Goal: Information Seeking & Learning: Check status

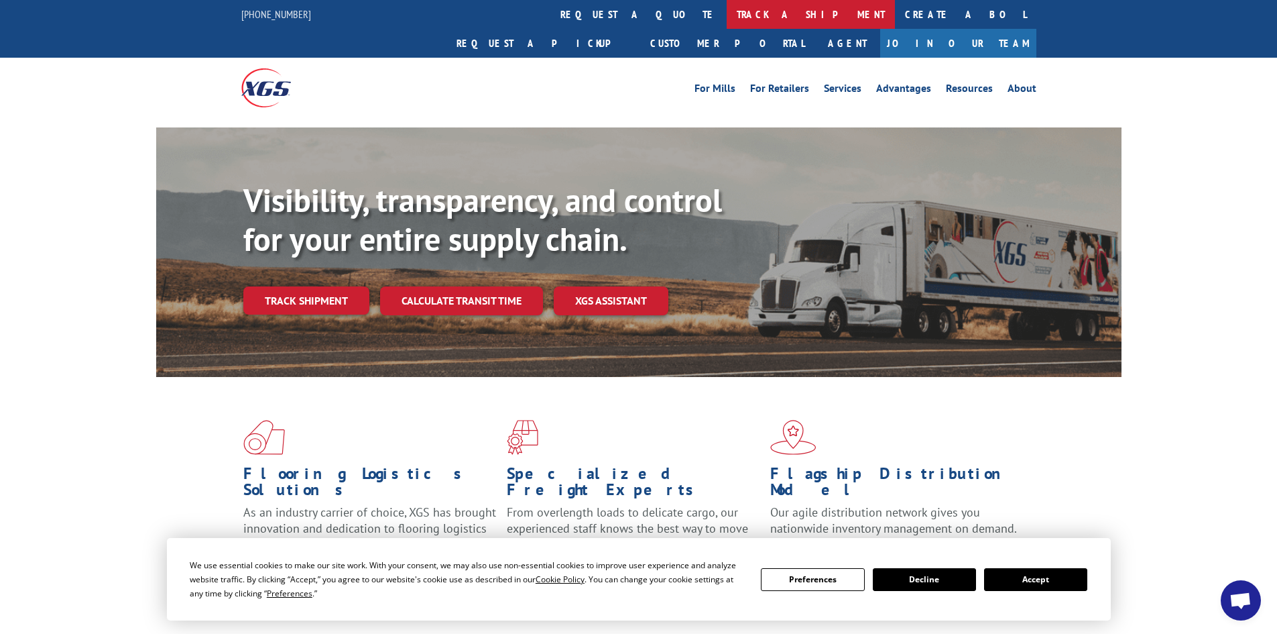
click at [727, 19] on link "track a shipment" at bounding box center [811, 14] width 168 height 29
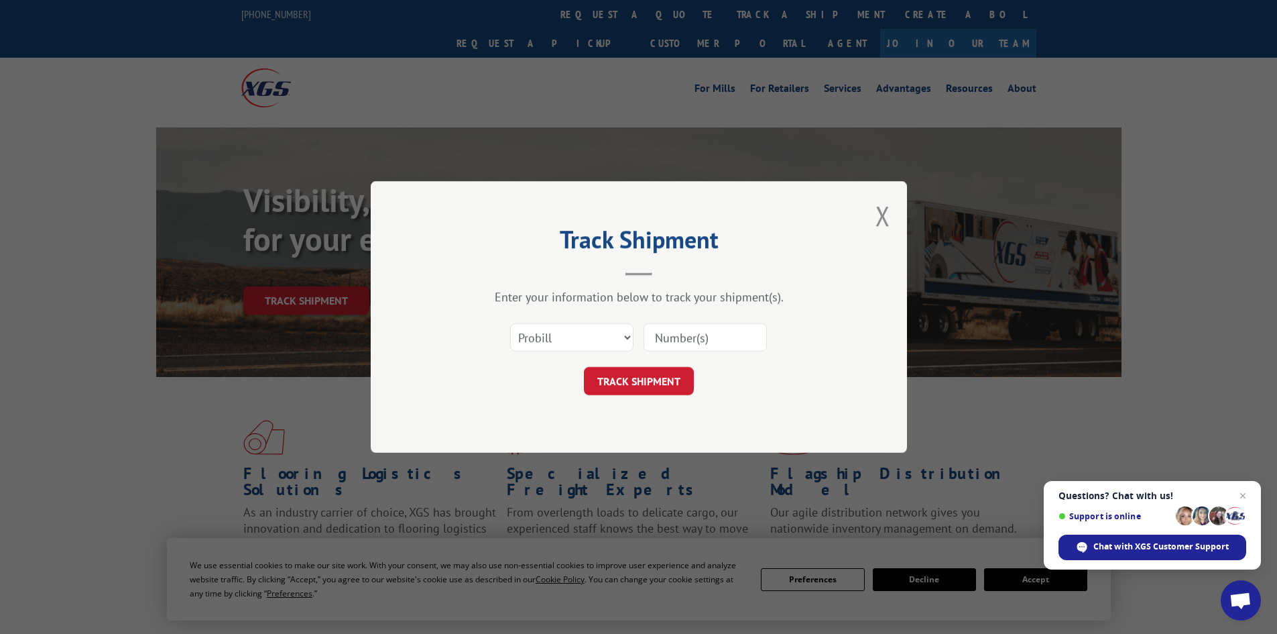
click at [711, 336] on input at bounding box center [705, 337] width 123 height 28
paste input "7029999"
type input "7029999"
click at [628, 377] on button "TRACK SHIPMENT" at bounding box center [639, 381] width 110 height 28
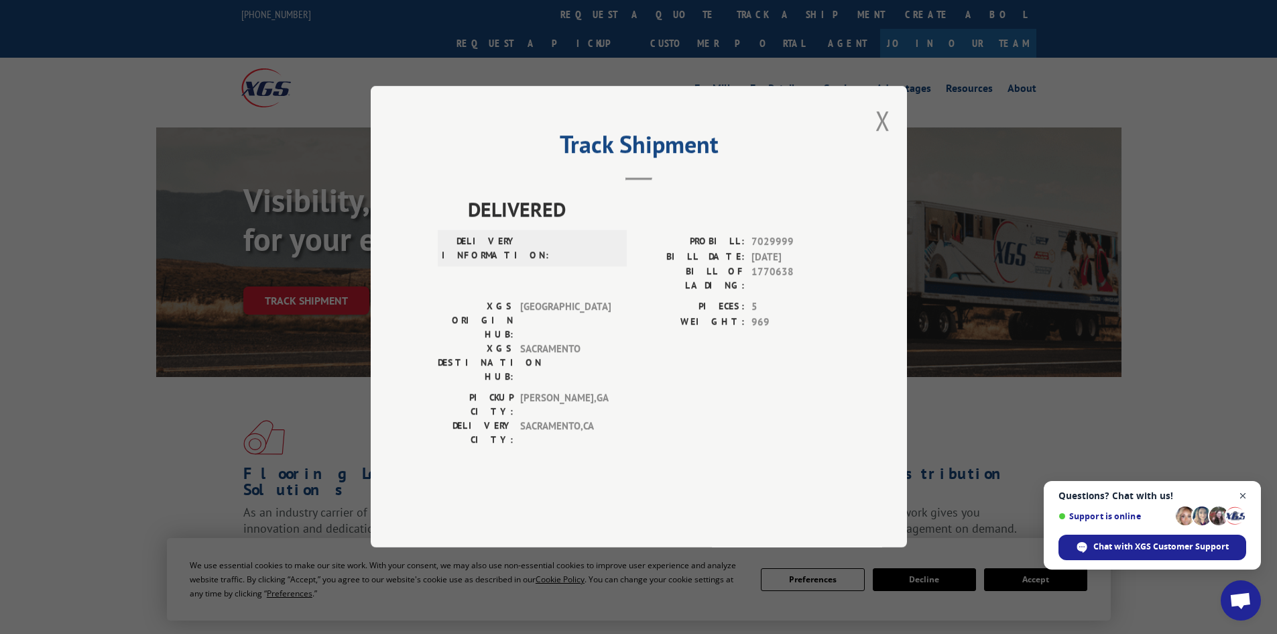
click at [1241, 493] on span "Close chat" at bounding box center [1243, 495] width 17 height 17
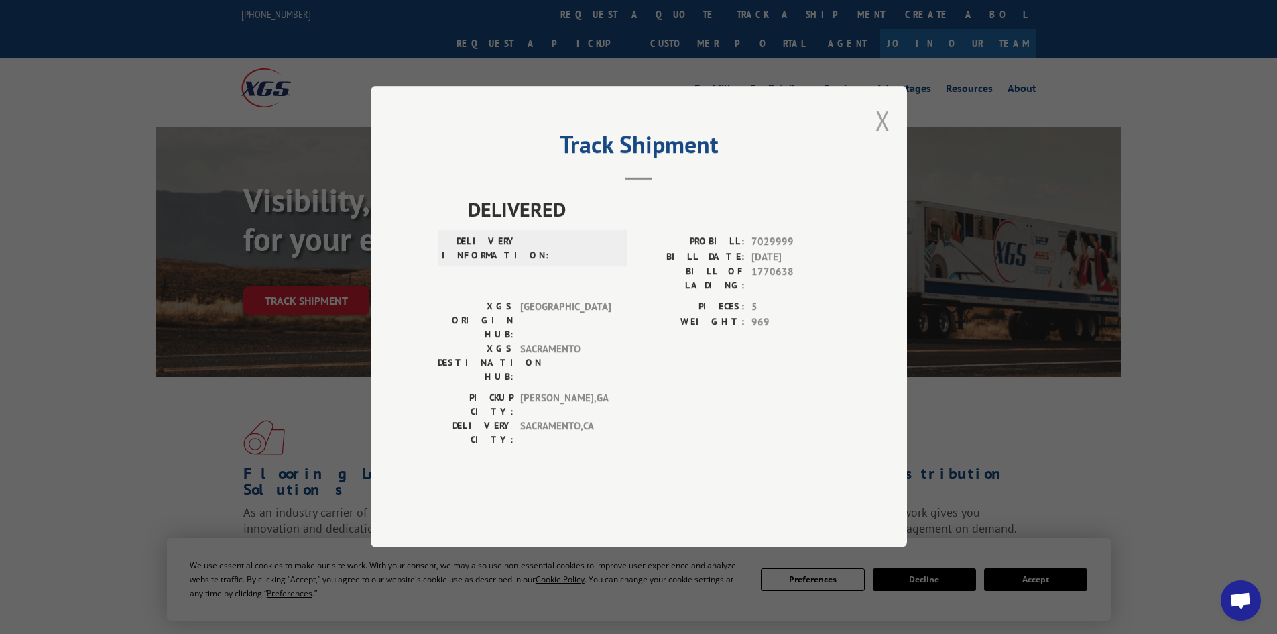
click at [883, 138] on button "Close modal" at bounding box center [883, 121] width 15 height 36
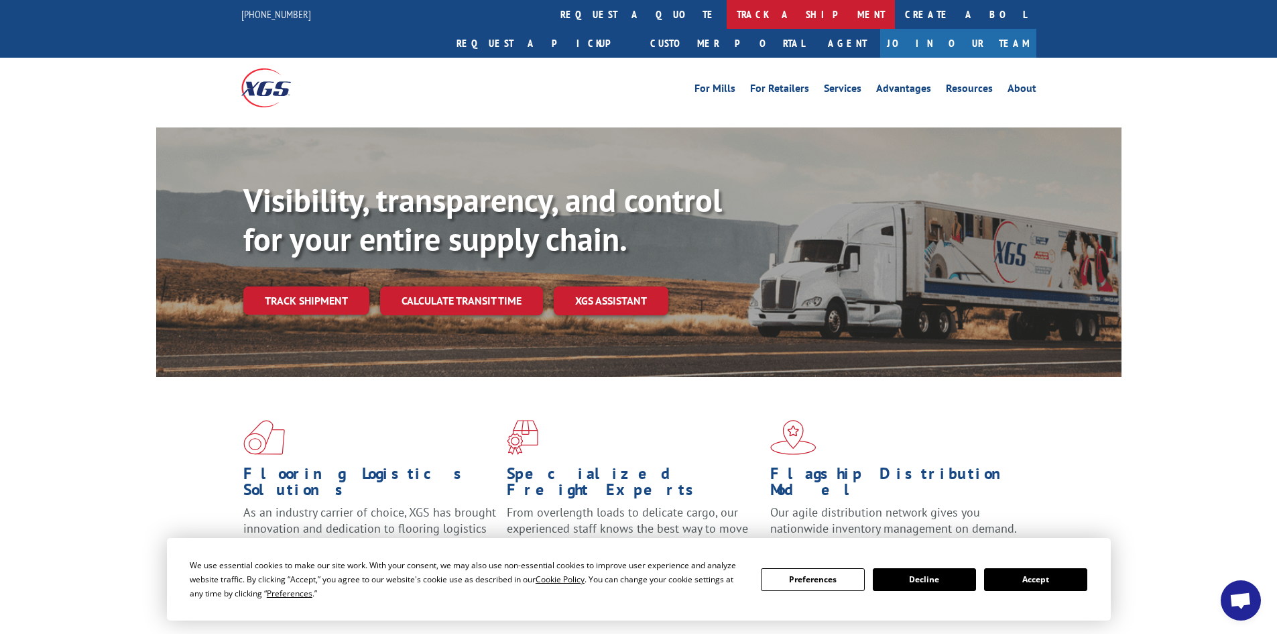
click at [727, 15] on link "track a shipment" at bounding box center [811, 14] width 168 height 29
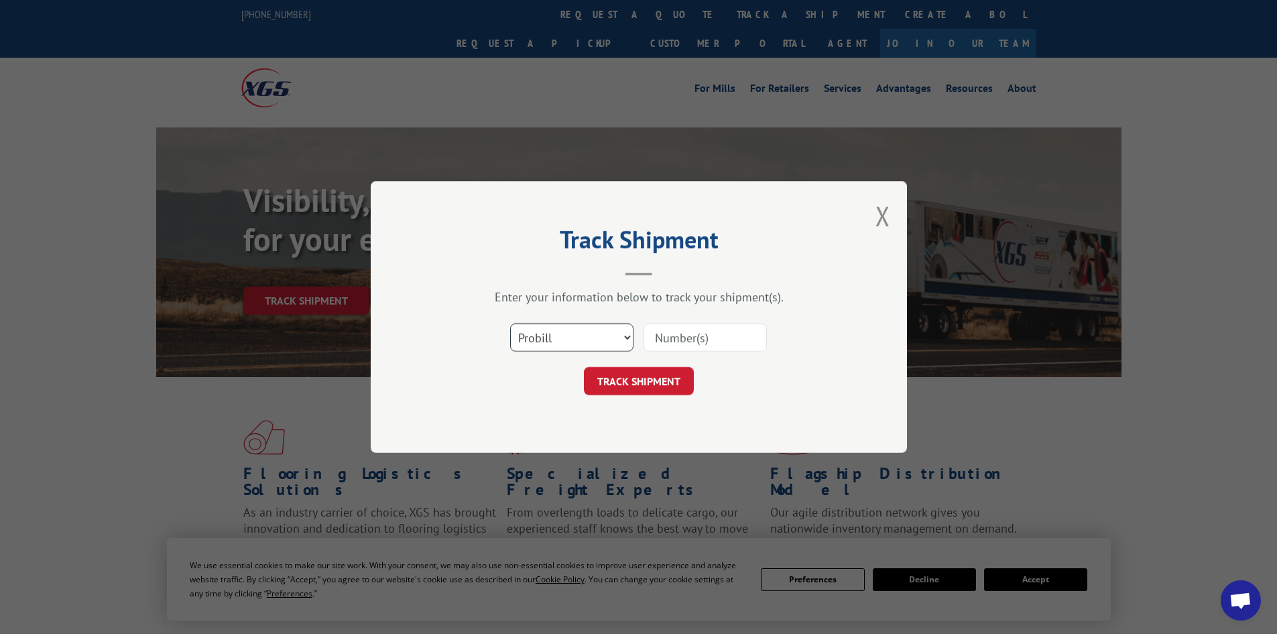
click at [594, 336] on select "Select category... Probill BOL PO" at bounding box center [571, 337] width 123 height 28
click at [510, 323] on select "Select category... Probill BOL PO" at bounding box center [571, 337] width 123 height 28
click at [709, 334] on input at bounding box center [705, 337] width 123 height 28
paste input "17475935"
type input "17475935"
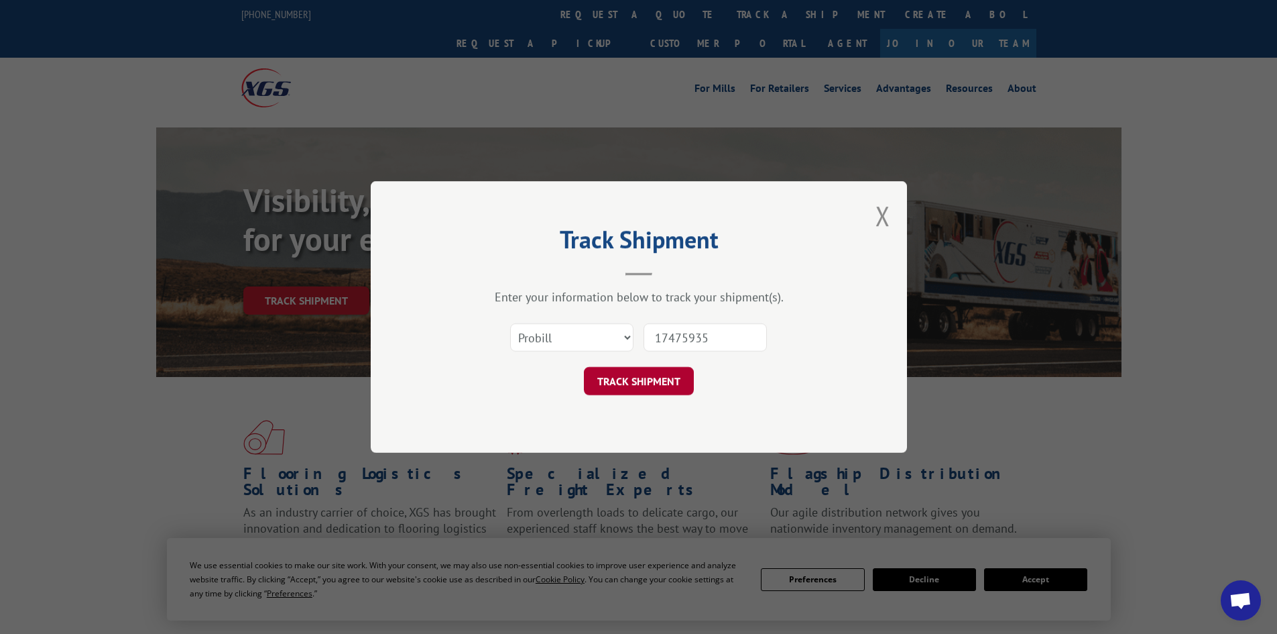
click at [630, 382] on button "TRACK SHIPMENT" at bounding box center [639, 381] width 110 height 28
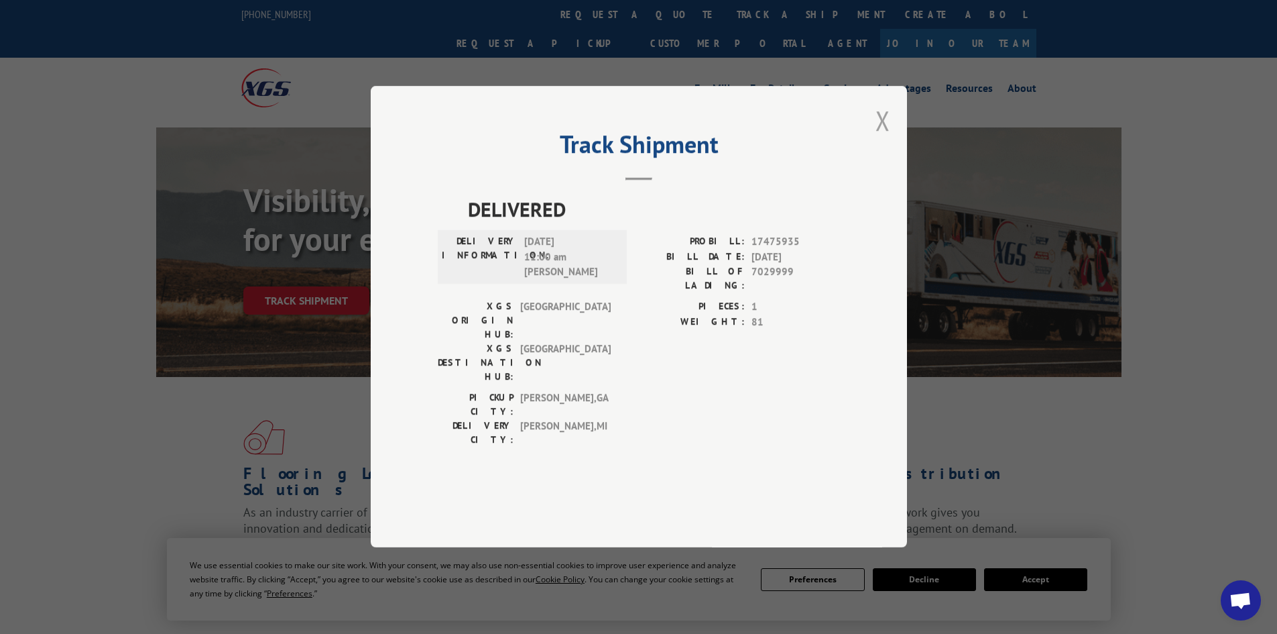
click at [882, 138] on button "Close modal" at bounding box center [883, 121] width 15 height 36
